Goal: Check status: Check status

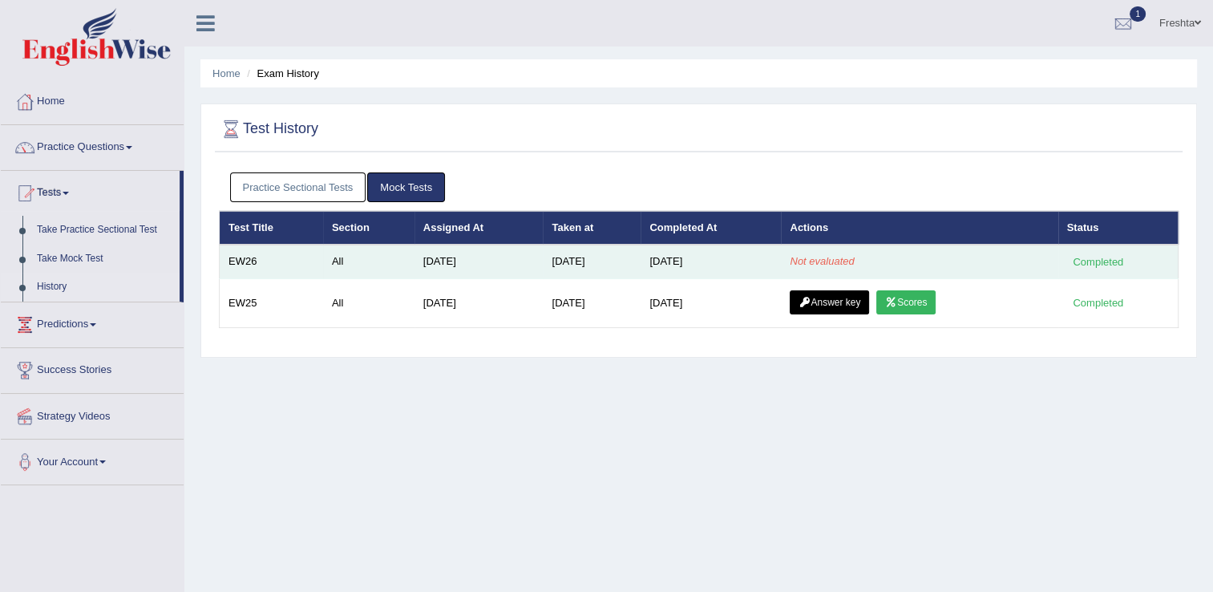
click at [927, 264] on td "Not evaluated" at bounding box center [919, 261] width 277 height 34
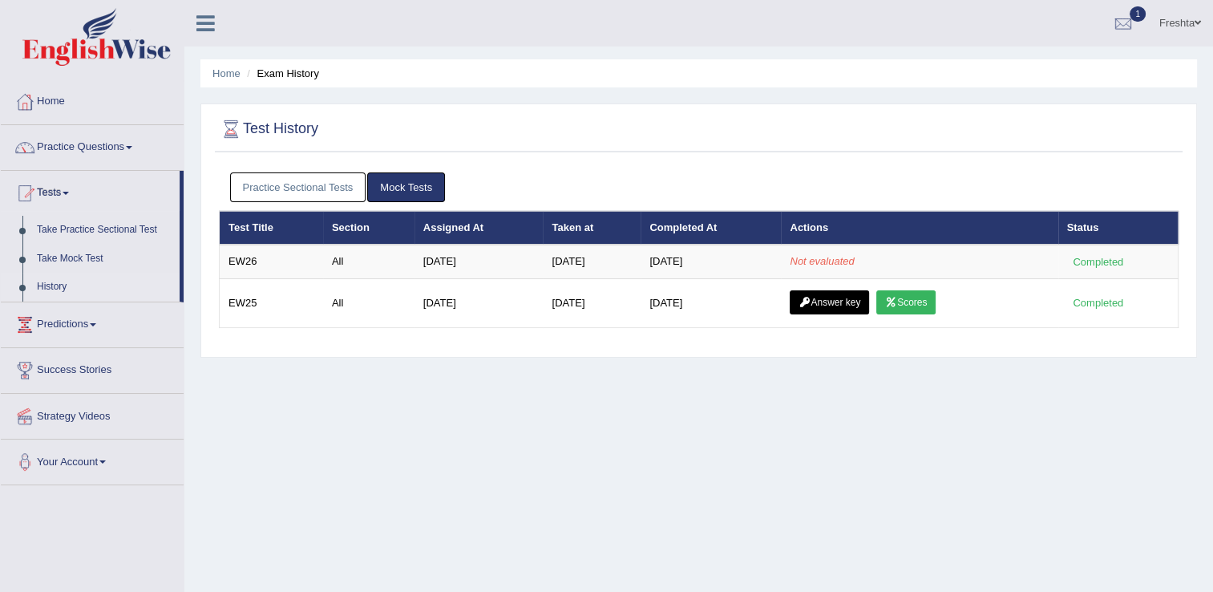
click at [843, 446] on div "Home Exam History Test History Practice Sectional Tests Mock Tests Test Title S…" at bounding box center [698, 401] width 1028 height 802
click at [34, 292] on link "History" at bounding box center [105, 287] width 150 height 29
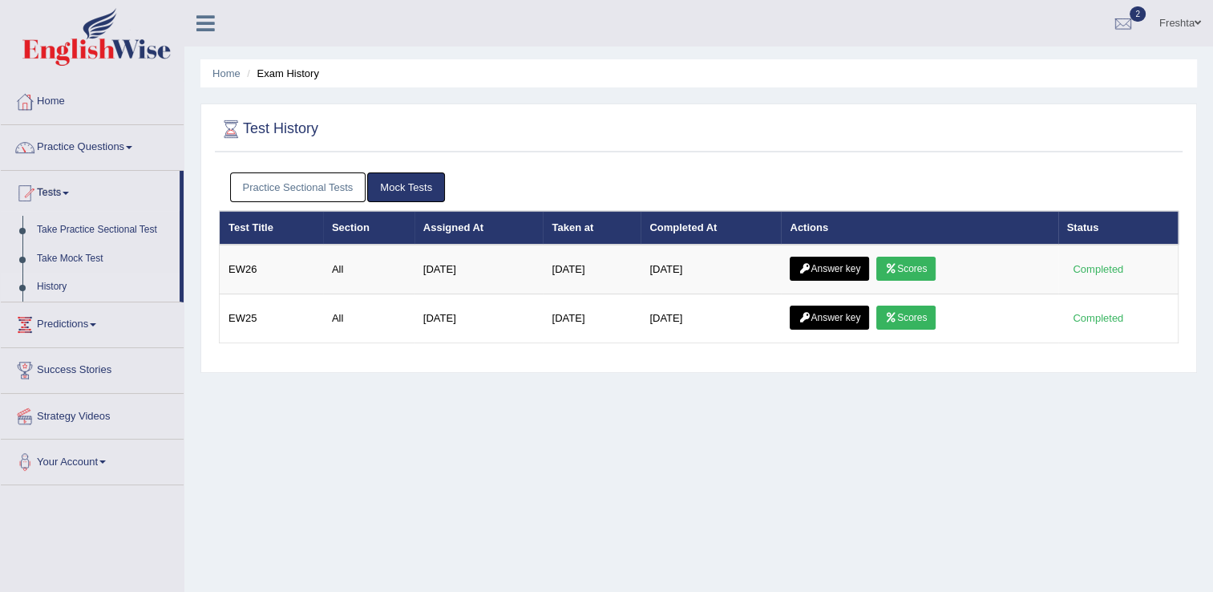
click at [887, 257] on link "Scores" at bounding box center [905, 269] width 59 height 24
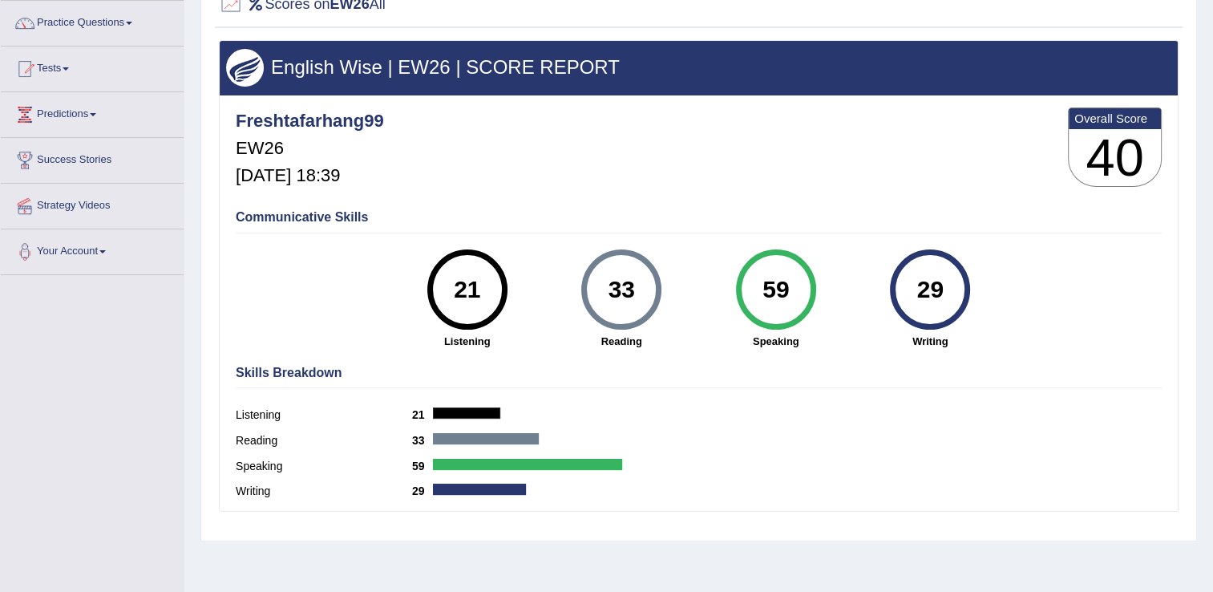
scroll to position [90, 0]
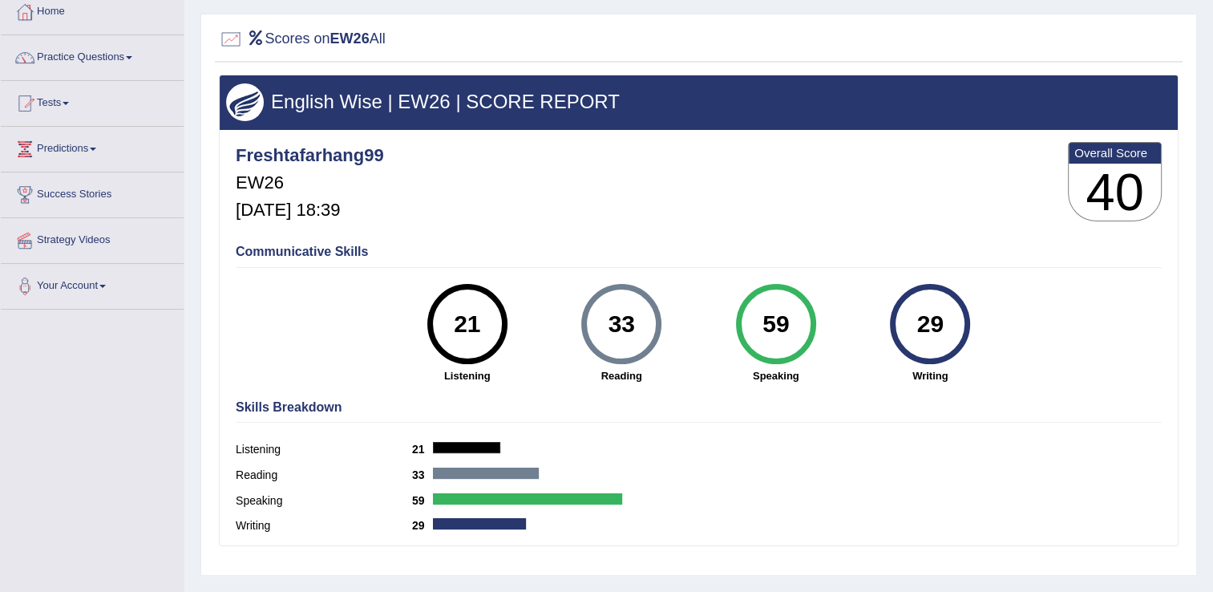
click at [616, 335] on div "33" at bounding box center [621, 323] width 59 height 67
drag, startPoint x: 758, startPoint y: 313, endPoint x: 642, endPoint y: 410, distance: 150.8
click at [757, 313] on div "59" at bounding box center [775, 323] width 59 height 67
click at [512, 467] on div at bounding box center [486, 472] width 106 height 11
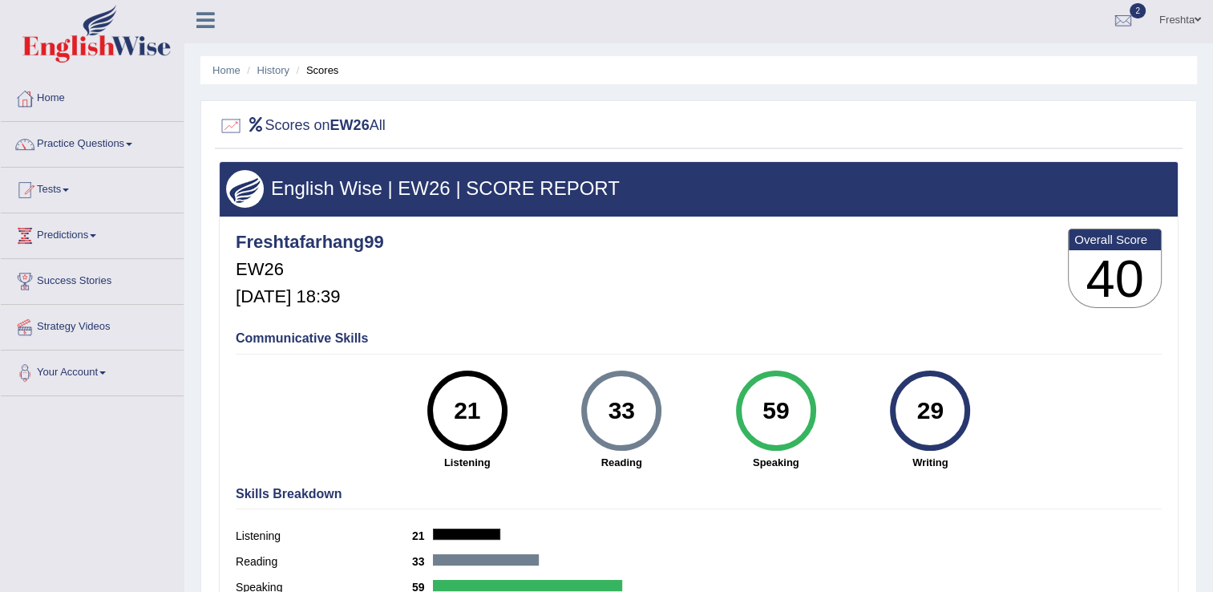
scroll to position [0, 0]
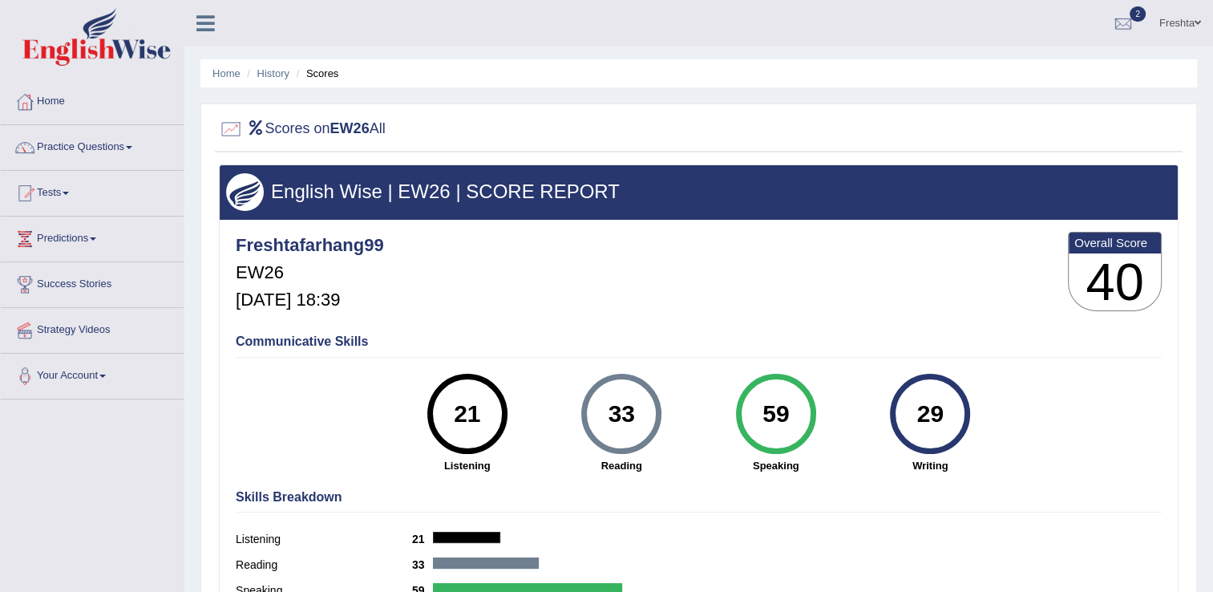
click at [332, 124] on h2 "Scores on EW26 All" at bounding box center [302, 129] width 167 height 24
click at [1102, 273] on h3 "40" at bounding box center [1115, 282] width 92 height 58
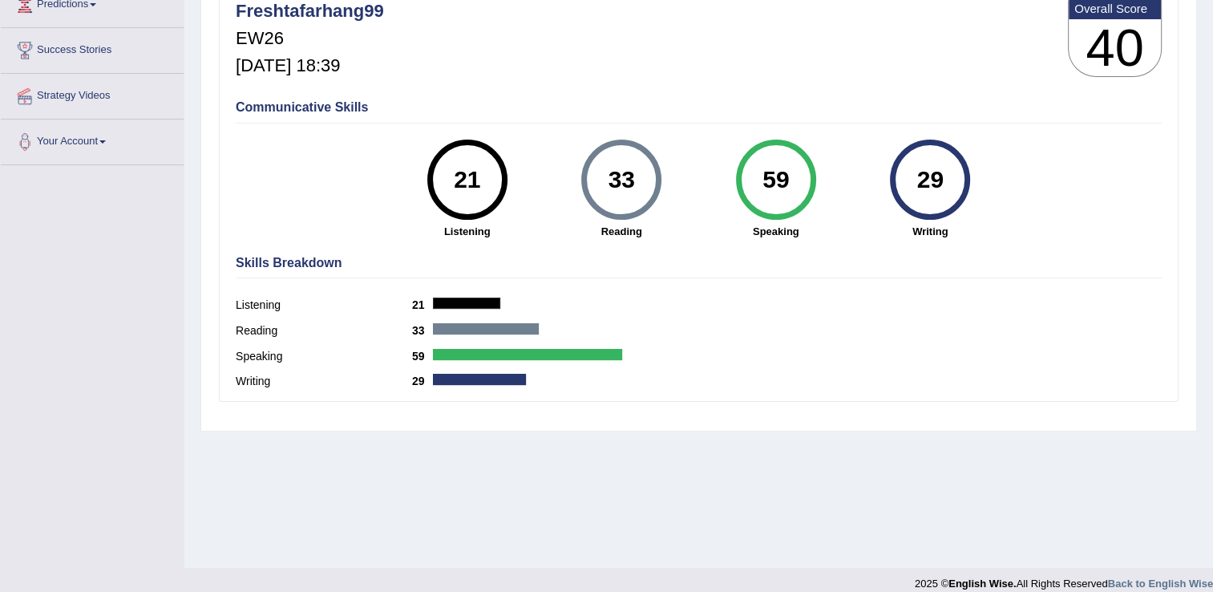
scroll to position [250, 0]
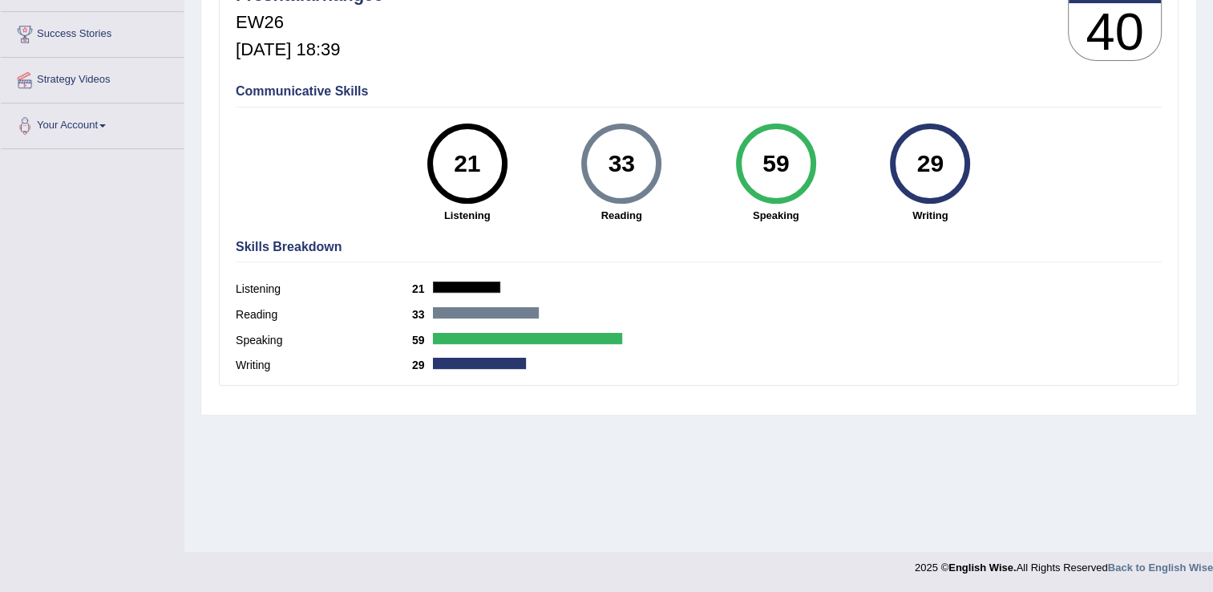
click at [455, 283] on div at bounding box center [466, 286] width 67 height 11
click at [494, 174] on div "21" at bounding box center [467, 163] width 59 height 67
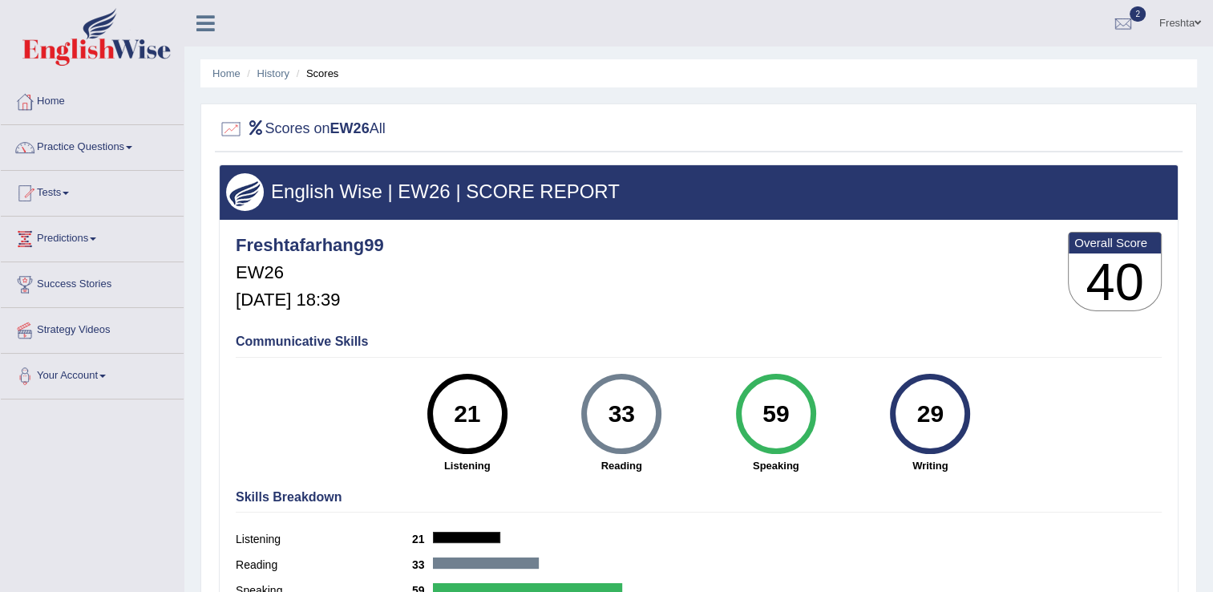
scroll to position [0, 0]
click at [330, 337] on h4 "Communicative Skills" at bounding box center [699, 341] width 926 height 14
drag, startPoint x: 351, startPoint y: 342, endPoint x: 370, endPoint y: 340, distance: 18.6
click at [369, 340] on h4 "Communicative Skills" at bounding box center [699, 341] width 926 height 14
click at [373, 338] on h4 "Communicative Skills" at bounding box center [699, 341] width 926 height 14
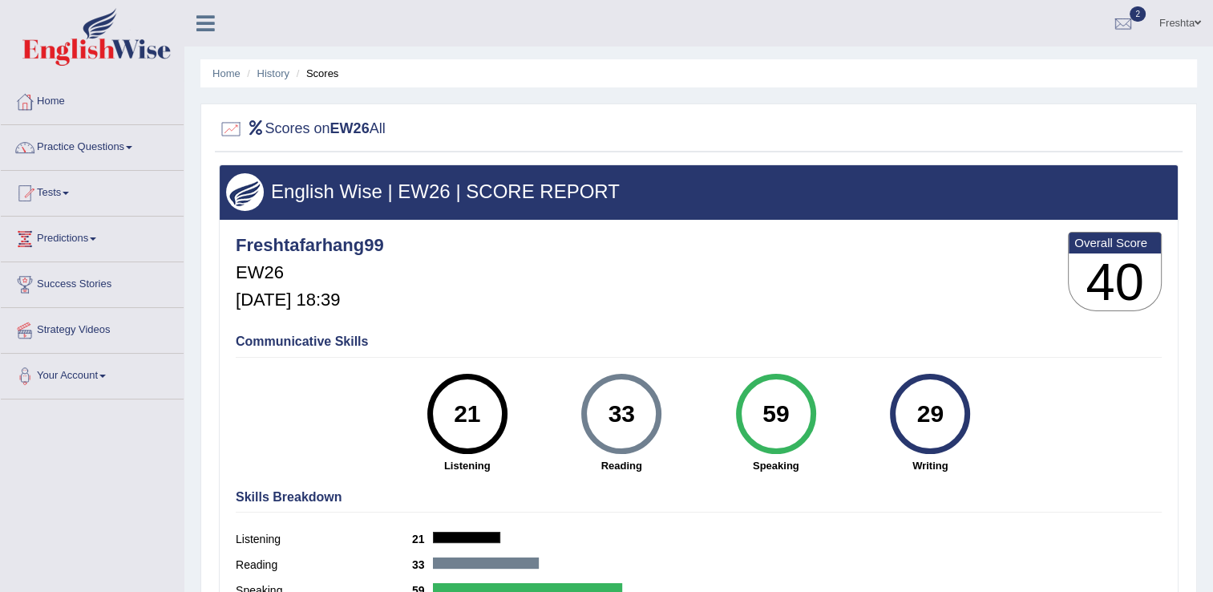
click at [441, 309] on div "Freshtafarhang99 EW26 Aug 27, 2025, 18:39 Overall Score 40" at bounding box center [699, 275] width 934 height 95
click at [68, 192] on span at bounding box center [66, 193] width 6 height 3
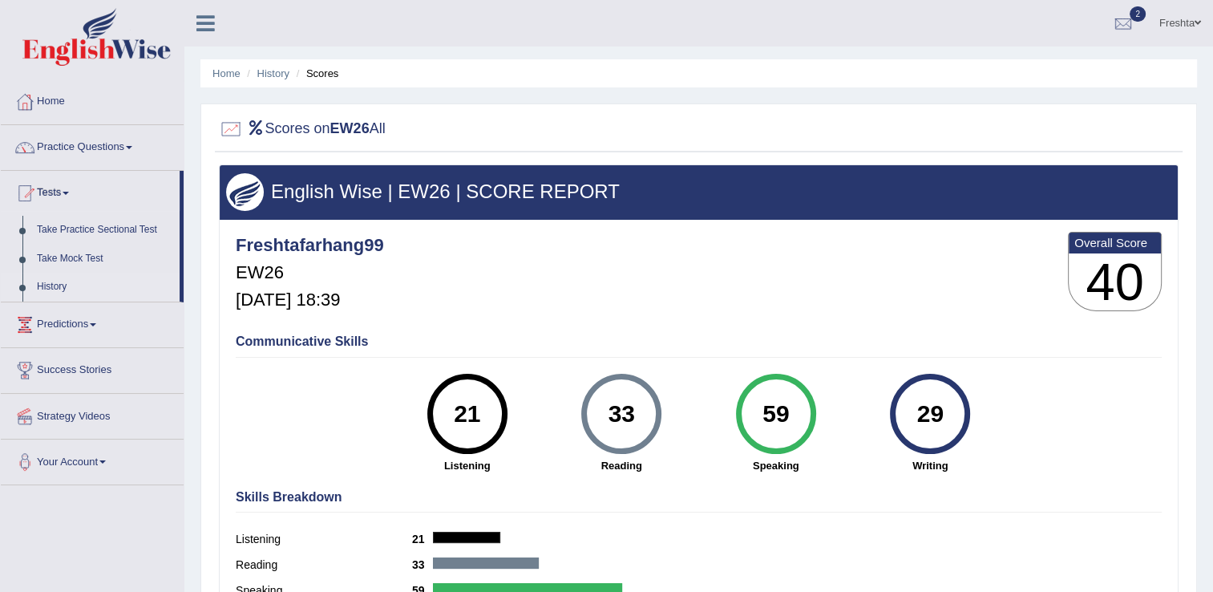
click at [49, 293] on link "History" at bounding box center [105, 287] width 150 height 29
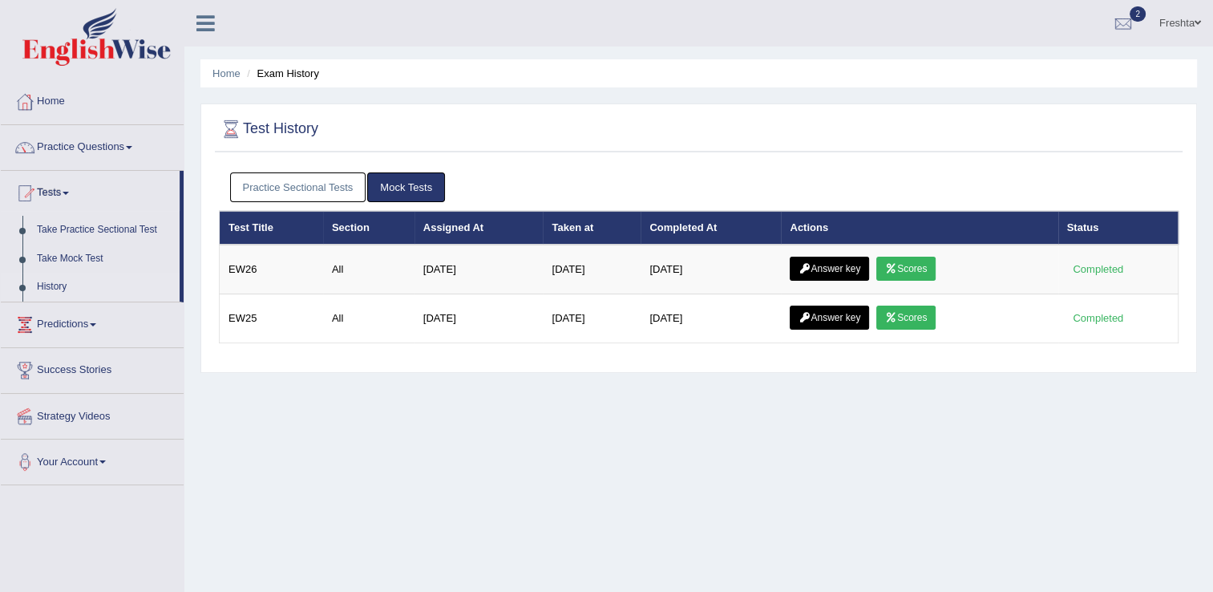
click at [272, 120] on h2 "Test History" at bounding box center [268, 129] width 99 height 24
click at [39, 109] on link "Home" at bounding box center [92, 99] width 183 height 40
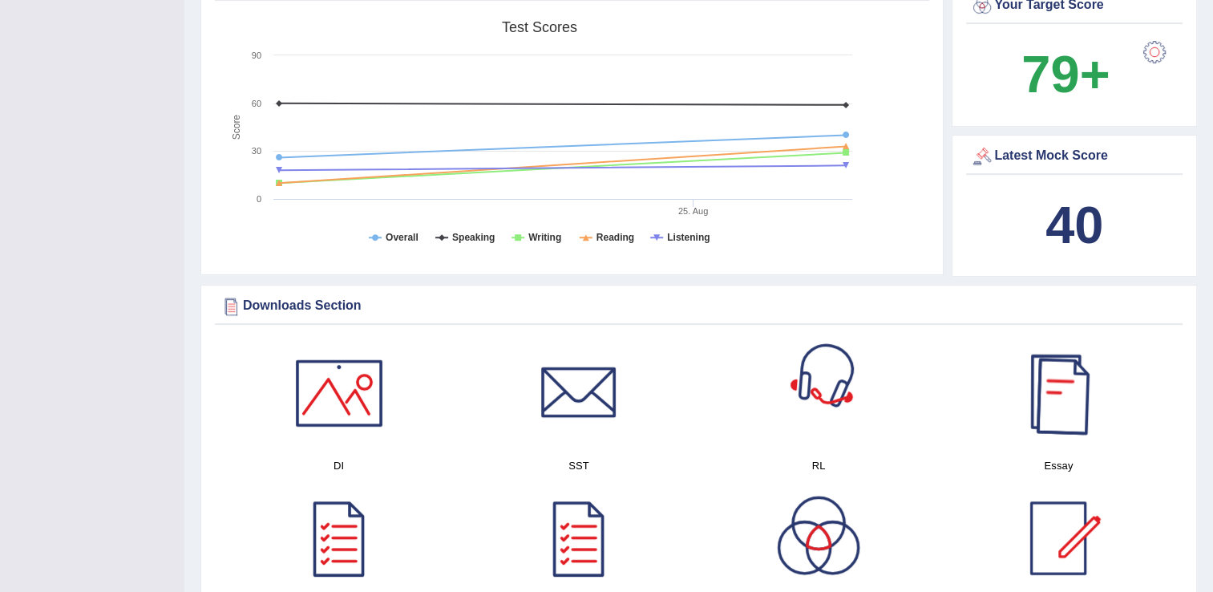
scroll to position [561, 0]
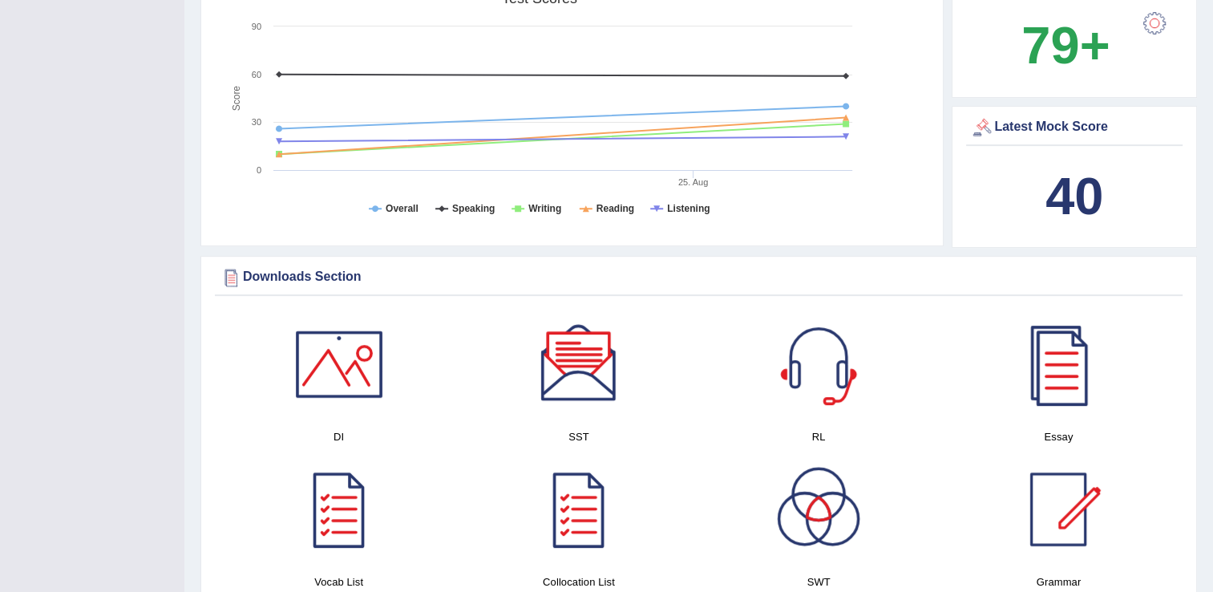
click at [1056, 341] on div at bounding box center [1058, 364] width 112 height 112
